Goal: Book appointment/travel/reservation

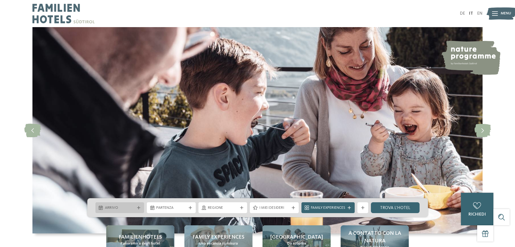
click at [127, 211] on div "Arrivo" at bounding box center [120, 207] width 49 height 11
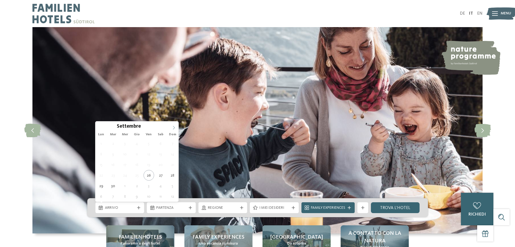
click at [175, 125] on span at bounding box center [173, 125] width 9 height 9
type div "[DATE]"
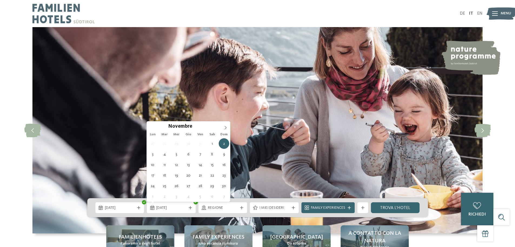
type div "[DATE]"
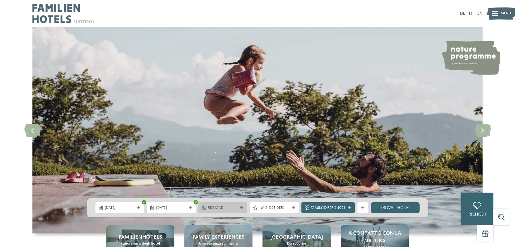
click at [242, 209] on div "Regione" at bounding box center [223, 207] width 49 height 11
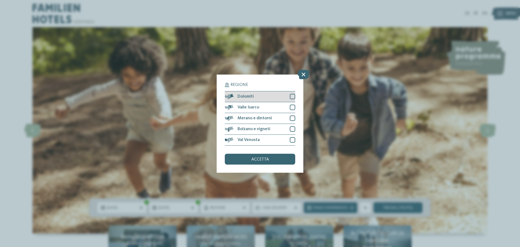
click at [290, 96] on div at bounding box center [292, 96] width 5 height 5
click at [265, 159] on span "accetta" at bounding box center [260, 159] width 18 height 4
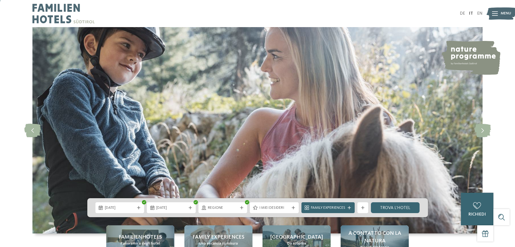
scroll to position [81, 0]
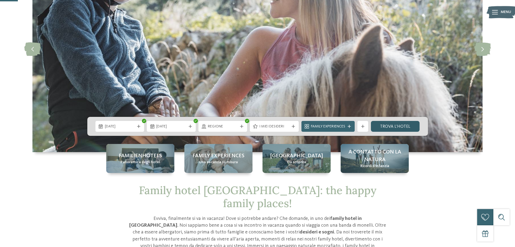
click at [396, 126] on link "trova l’hotel" at bounding box center [395, 126] width 49 height 11
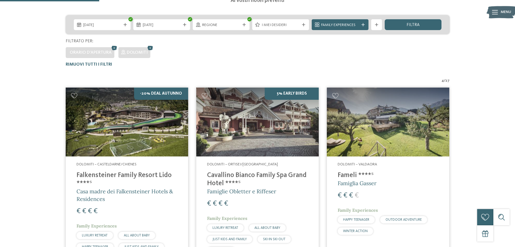
scroll to position [123, 0]
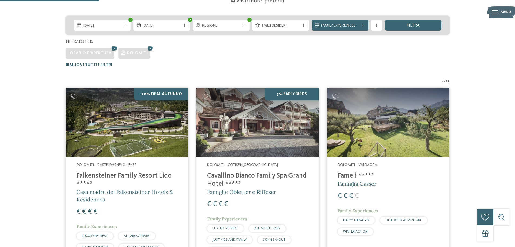
click at [132, 173] on h4 "Falkensteiner Family Resort Lido ****ˢ" at bounding box center [127, 180] width 101 height 16
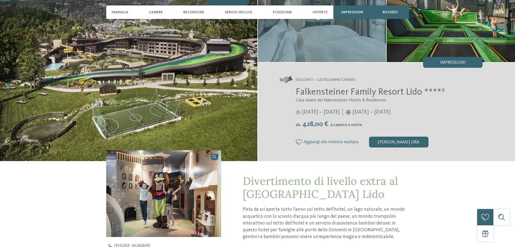
scroll to position [81, 0]
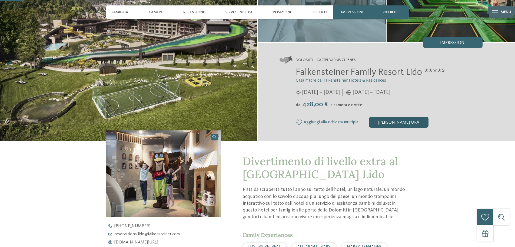
click at [399, 124] on div "[PERSON_NAME] ora" at bounding box center [399, 122] width 60 height 11
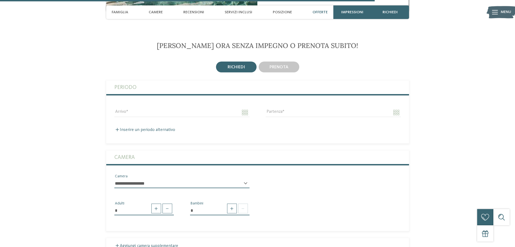
scroll to position [1348, 0]
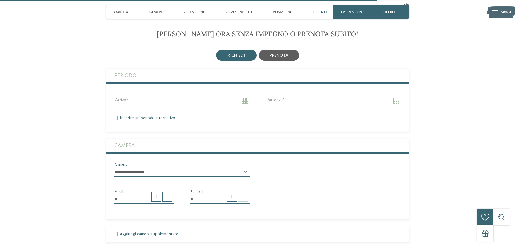
click at [287, 57] on span "prenota" at bounding box center [279, 55] width 19 height 4
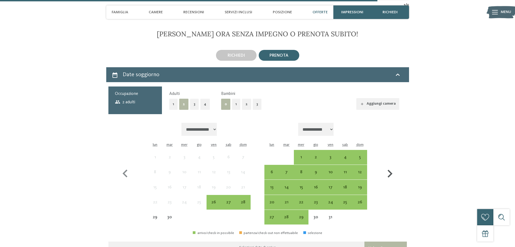
click at [392, 171] on icon "button" at bounding box center [390, 174] width 16 height 16
select select "**********"
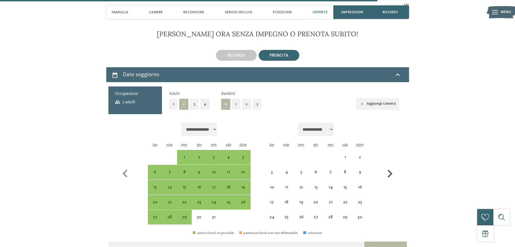
select select "**********"
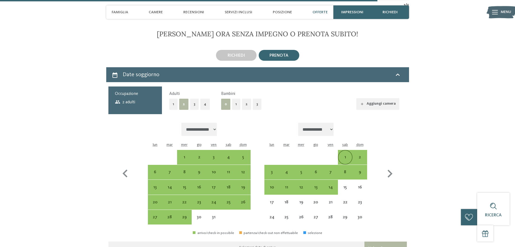
click at [344, 156] on div "1" at bounding box center [346, 162] width 14 height 14
select select "**********"
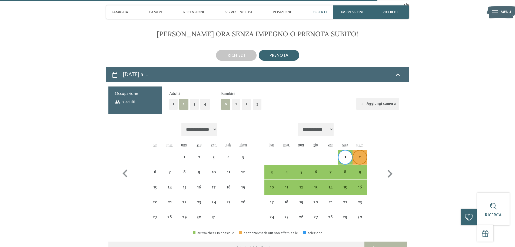
click at [360, 156] on div "2" at bounding box center [360, 162] width 14 height 14
select select "**********"
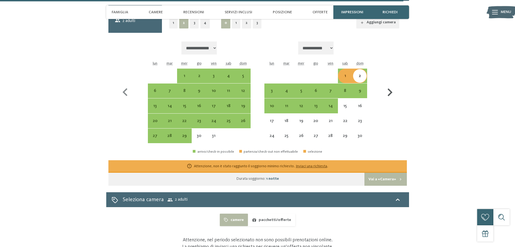
scroll to position [1456, 0]
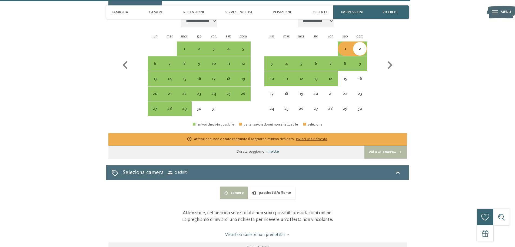
click at [376, 172] on div "Seleziona camera 2 adulti" at bounding box center [258, 172] width 292 height 8
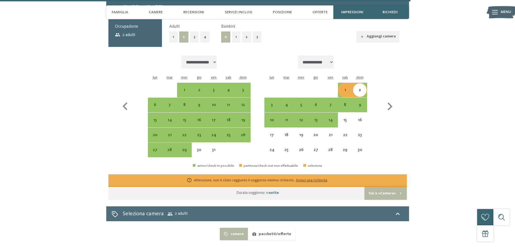
select select "**********"
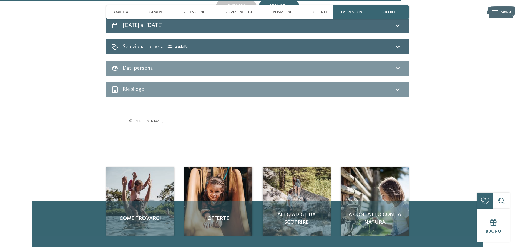
scroll to position [1388, 0]
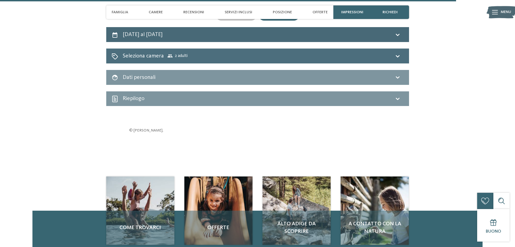
click at [331, 58] on div "Seleziona camera 2 adulti" at bounding box center [258, 56] width 292 height 8
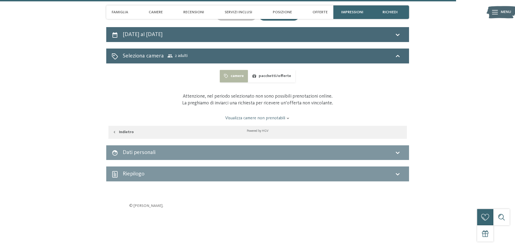
click at [270, 73] on button "pacchetti/offerte" at bounding box center [271, 76] width 47 height 12
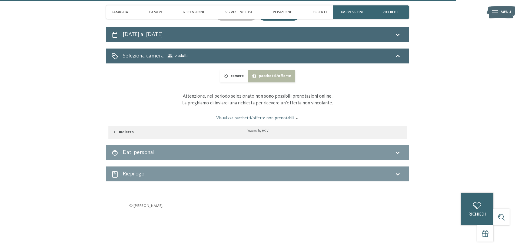
click at [240, 74] on button "camere" at bounding box center [234, 76] width 28 height 12
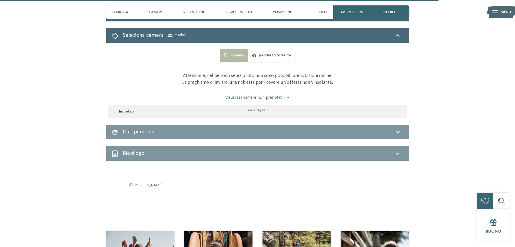
scroll to position [1399, 0]
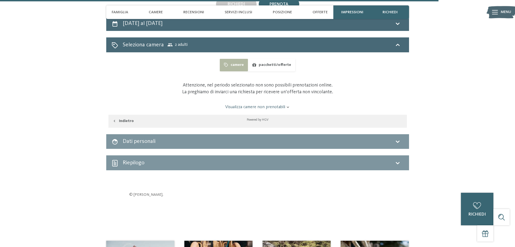
click at [265, 107] on link "Visualizza camere non prenotabili" at bounding box center [257, 107] width 281 height 6
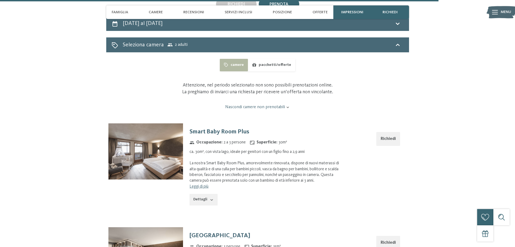
click at [280, 107] on link "Nascondi camere non prenotabili" at bounding box center [257, 107] width 281 height 6
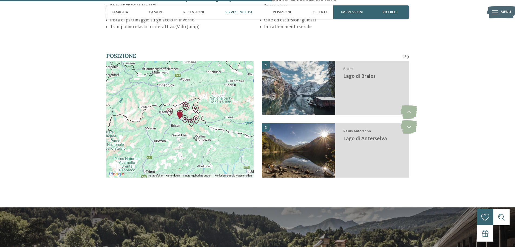
scroll to position [858, 0]
